Goal: Transaction & Acquisition: Purchase product/service

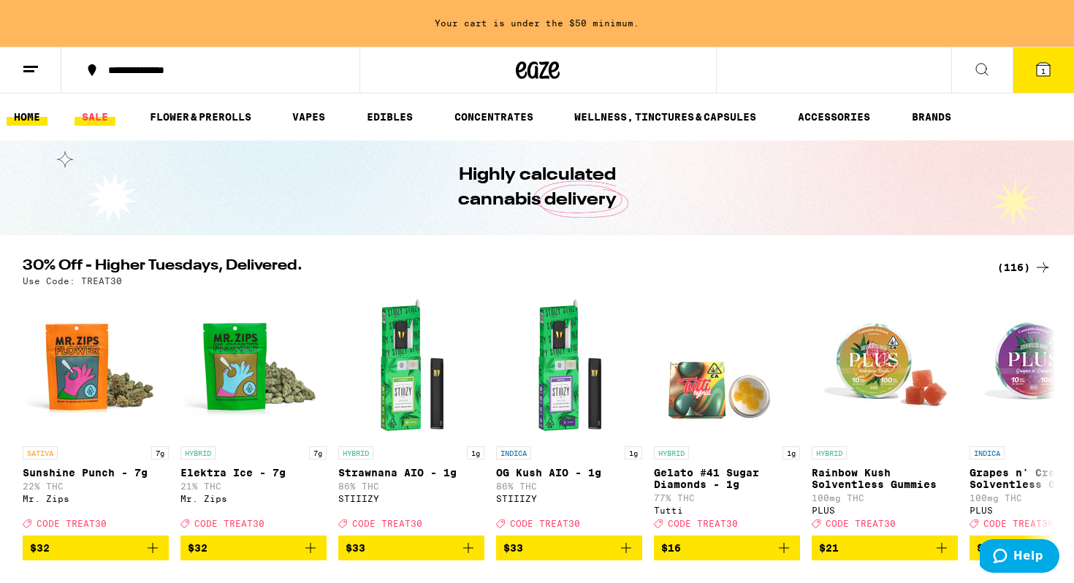
click at [91, 119] on link "SALE" at bounding box center [95, 117] width 41 height 18
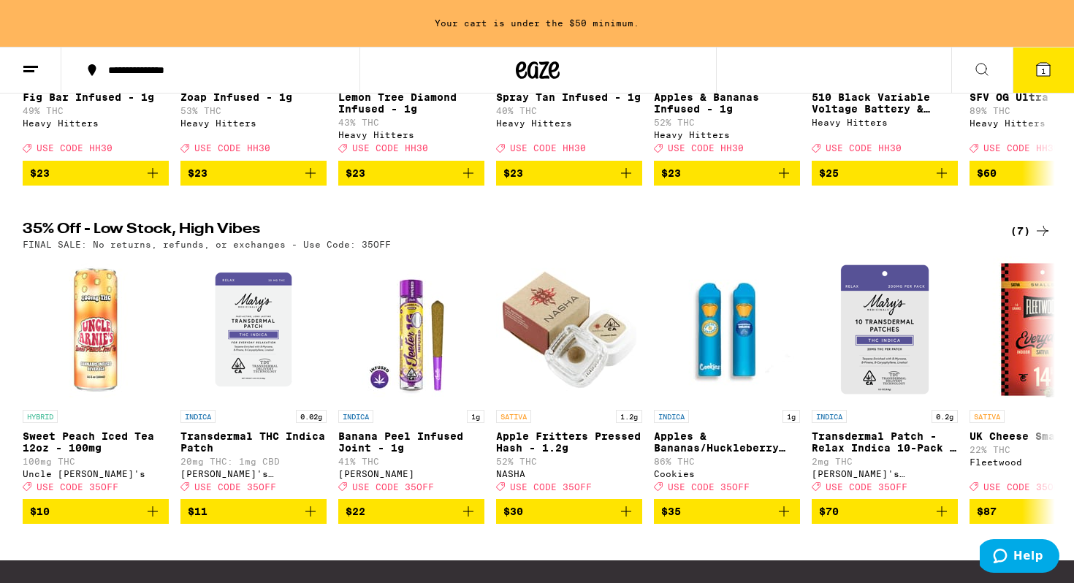
scroll to position [707, 0]
